Goal: Navigation & Orientation: Find specific page/section

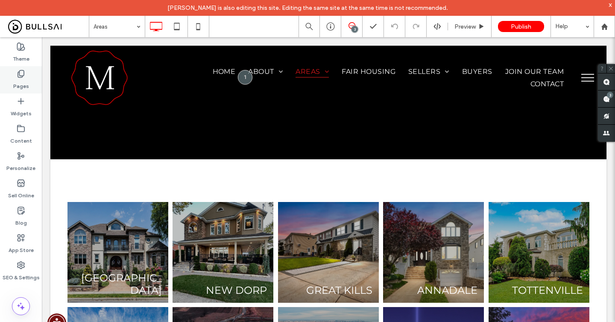
click at [11, 80] on div "Pages" at bounding box center [21, 79] width 42 height 27
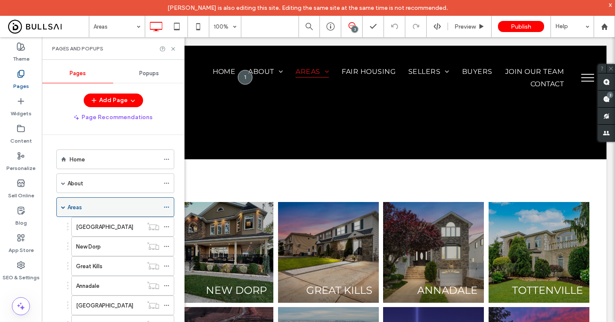
click at [166, 207] on use at bounding box center [166, 207] width 5 height 1
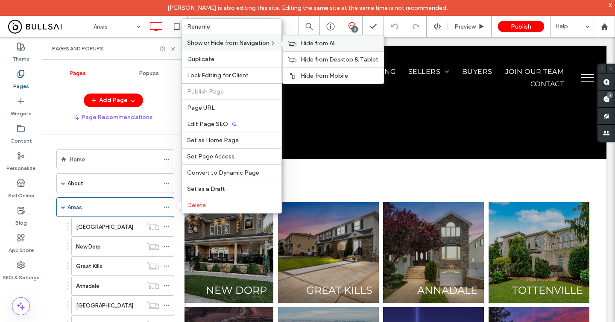
click at [297, 43] on use at bounding box center [292, 43] width 8 height 5
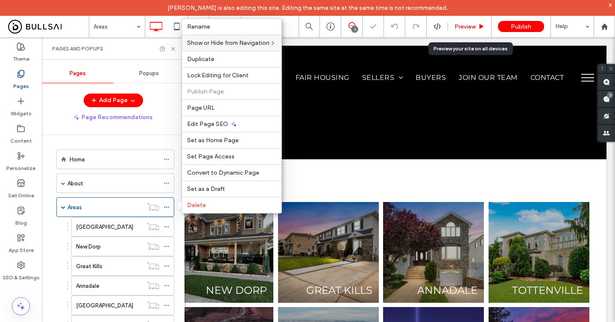
click at [468, 24] on span "Preview" at bounding box center [465, 26] width 21 height 7
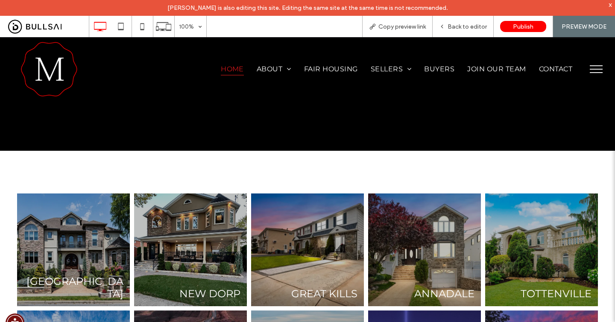
click at [231, 68] on span "Home" at bounding box center [232, 69] width 23 height 12
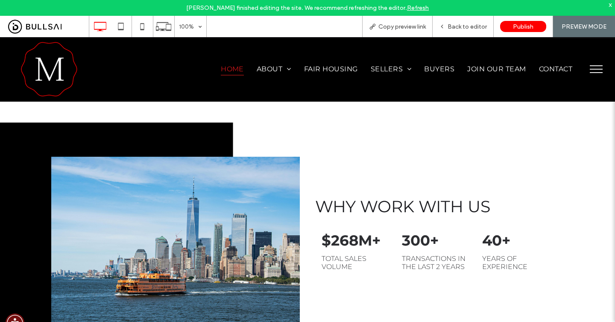
scroll to position [771, 0]
click at [356, 232] on strong "$268M+" at bounding box center [351, 241] width 59 height 18
